Goal: Find specific page/section: Find specific page/section

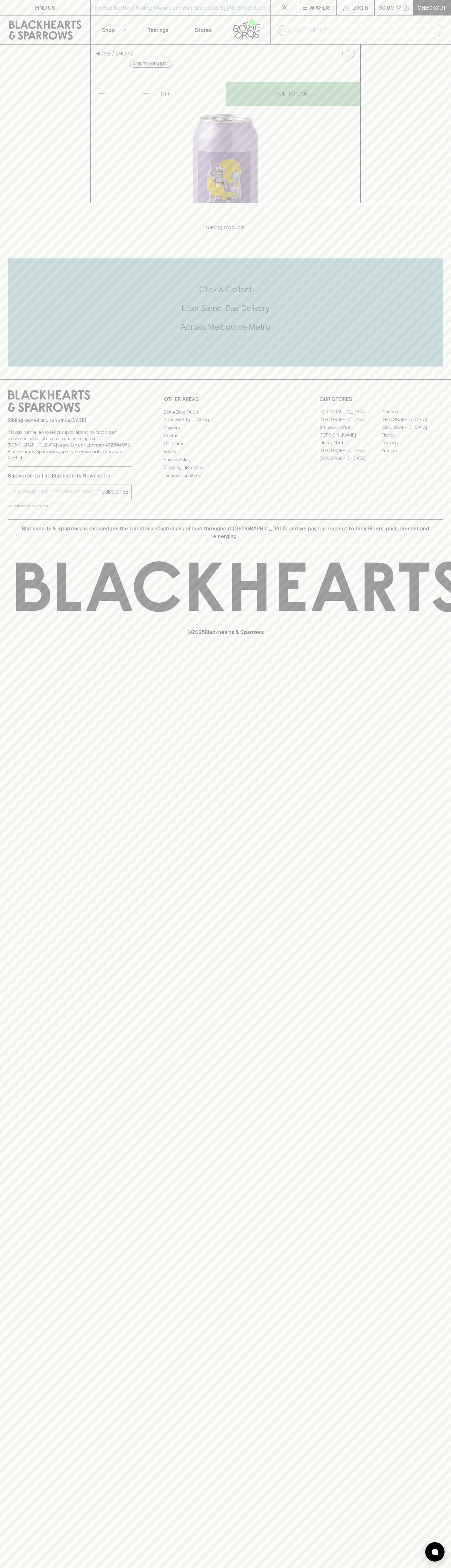
click at [351, 424] on link "[GEOGRAPHIC_DATA]" at bounding box center [351, 420] width 62 height 8
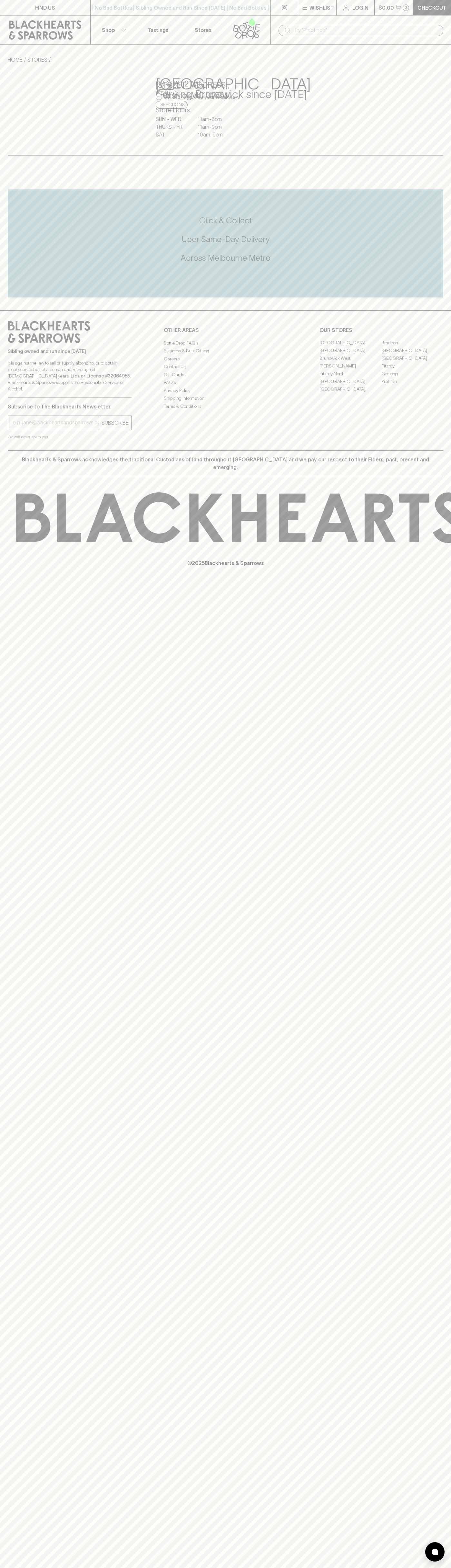
click at [400, 26] on input "text" at bounding box center [366, 30] width 144 height 10
click at [424, 477] on div "Blackhearts & Sparrows acknowledges the traditional Custodians of land througho…" at bounding box center [226, 464] width 436 height 26
click at [202, 1568] on html "FIND US | No Bad Bottles | Sibling Owned and Run Since 2006 | No Bad Bottles | …" at bounding box center [226, 784] width 451 height 1568
click at [0, 685] on div "FIND US | No Bad Bottles | Sibling Owned and Run Since 2006 | No Bad Bottles | …" at bounding box center [226, 784] width 451 height 1568
